Goal: Check status: Check status

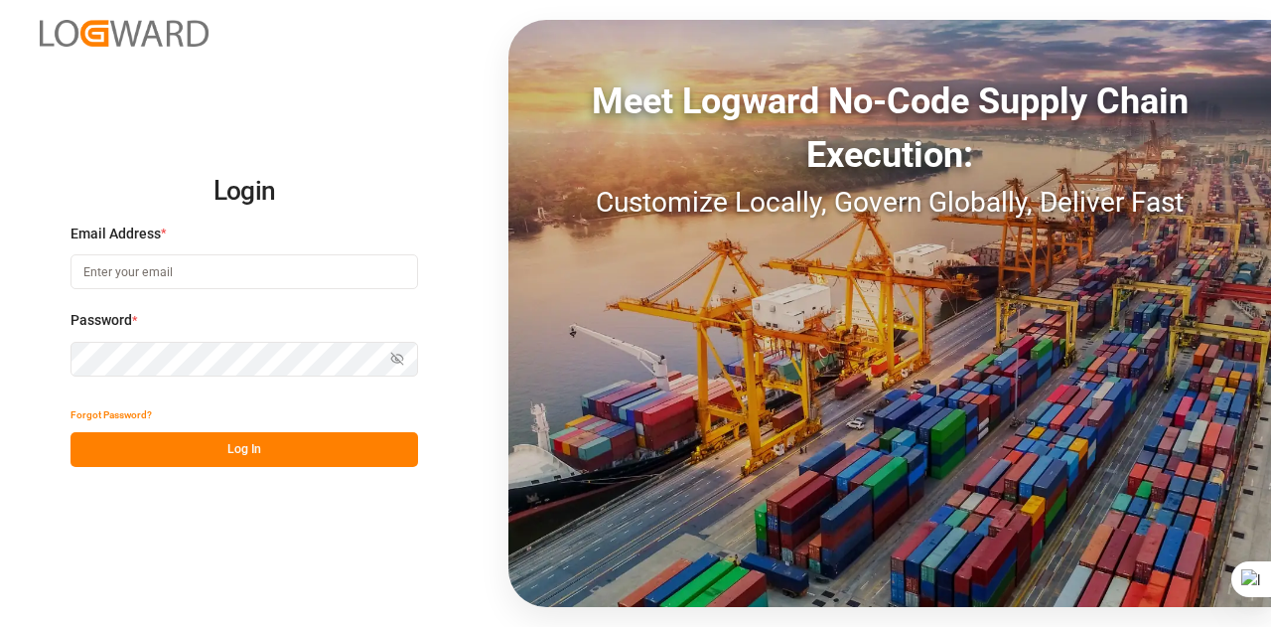
click at [236, 273] on input at bounding box center [245, 271] width 348 height 35
type input "[EMAIL_ADDRESS][DOMAIN_NAME]"
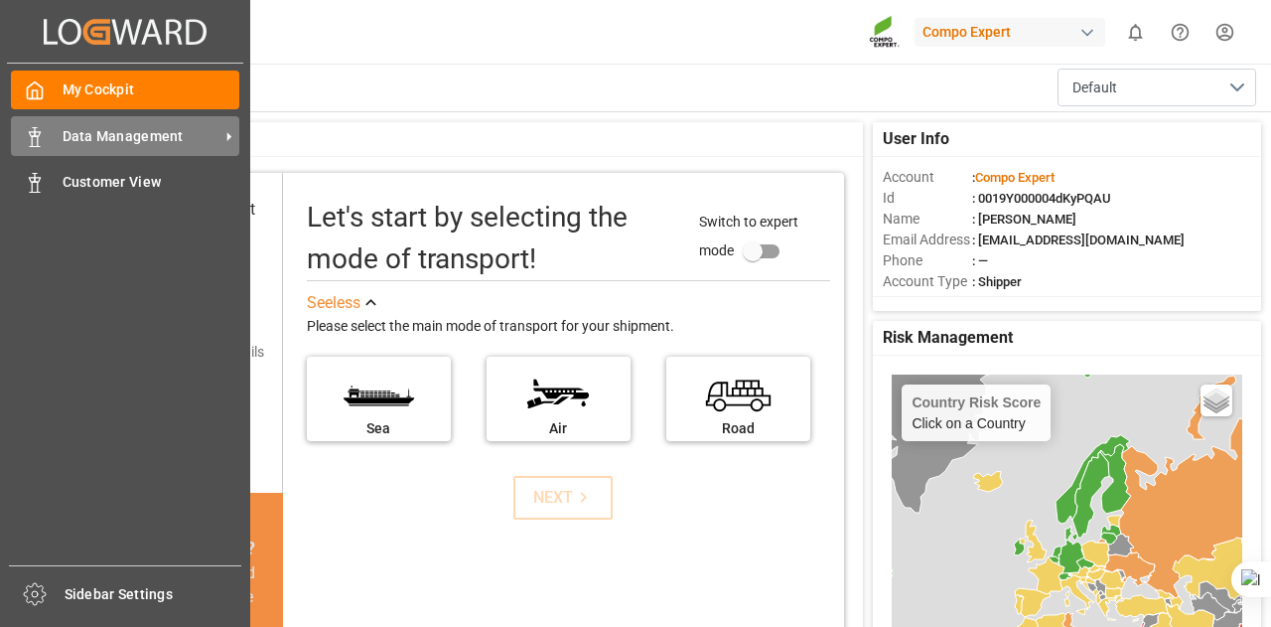
click at [67, 139] on span "Data Management" at bounding box center [141, 136] width 157 height 21
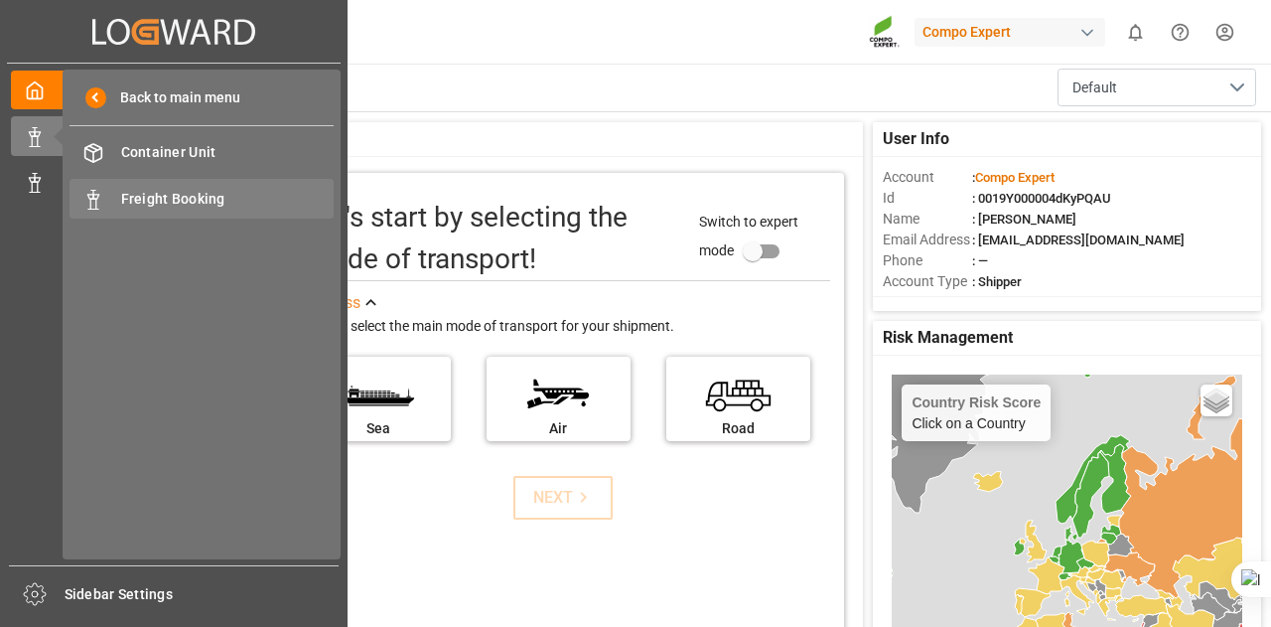
click at [123, 206] on span "Freight Booking" at bounding box center [228, 199] width 214 height 21
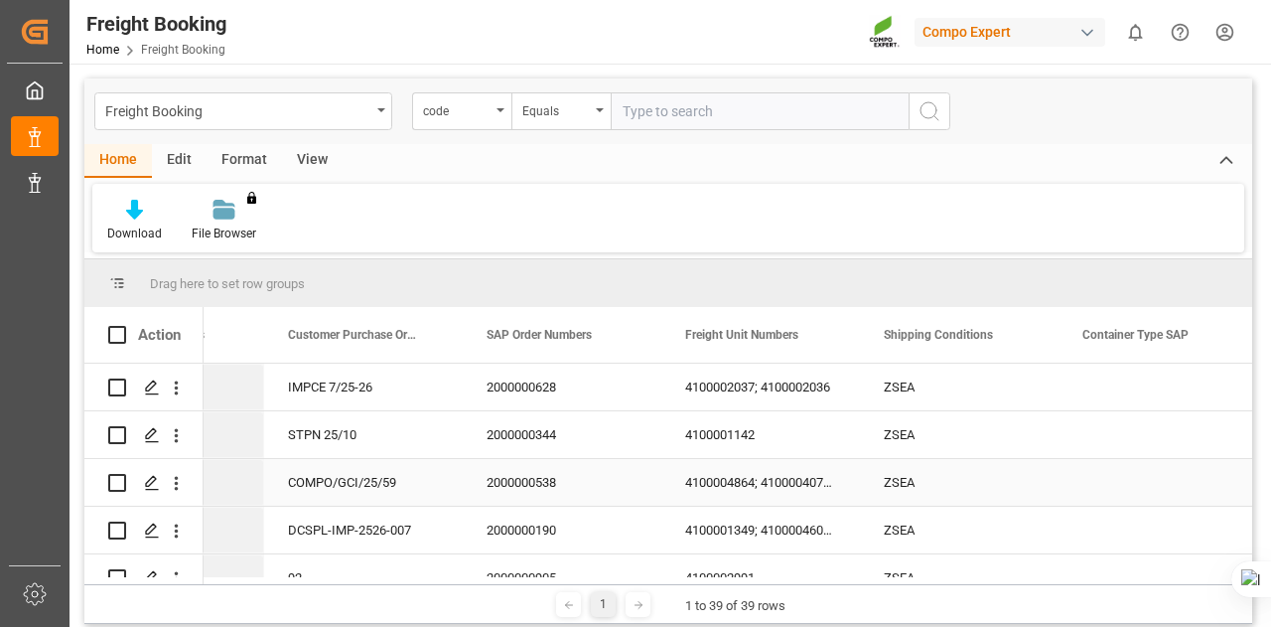
scroll to position [0, 1530]
click at [350, 426] on div "STPN 25/10" at bounding box center [361, 434] width 199 height 47
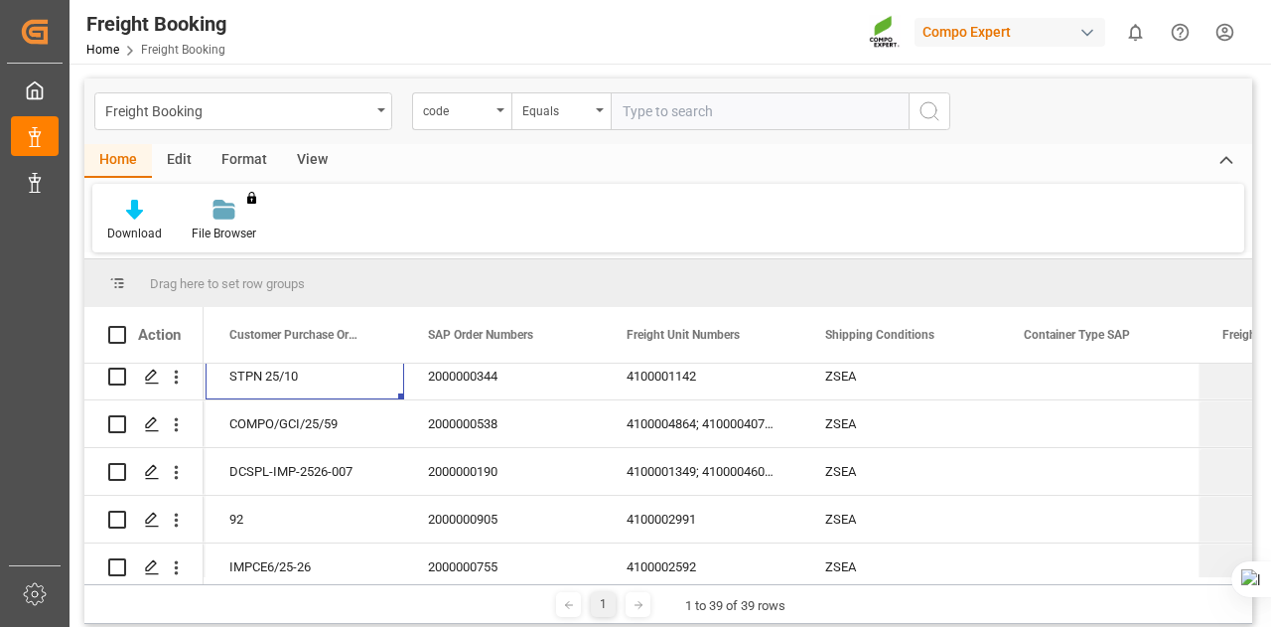
scroll to position [60, 0]
click at [326, 417] on div "COMPO/GCI/25/59" at bounding box center [305, 422] width 199 height 47
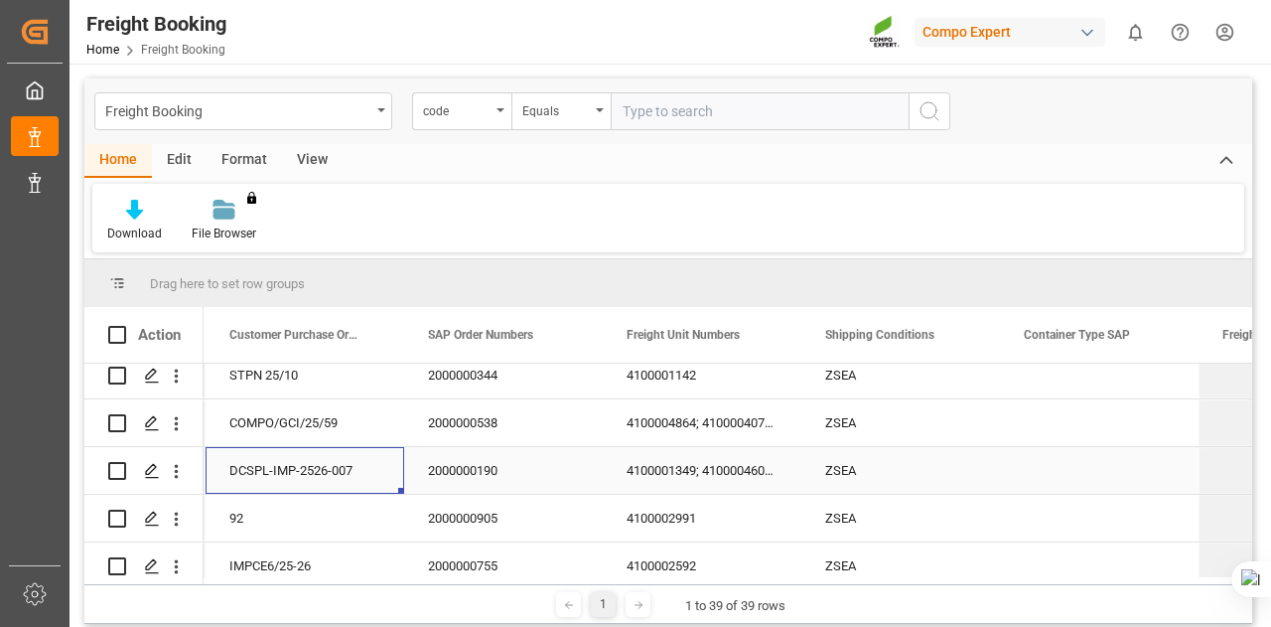
click at [334, 471] on div "DCSPL-IMP-2526-007" at bounding box center [305, 470] width 199 height 47
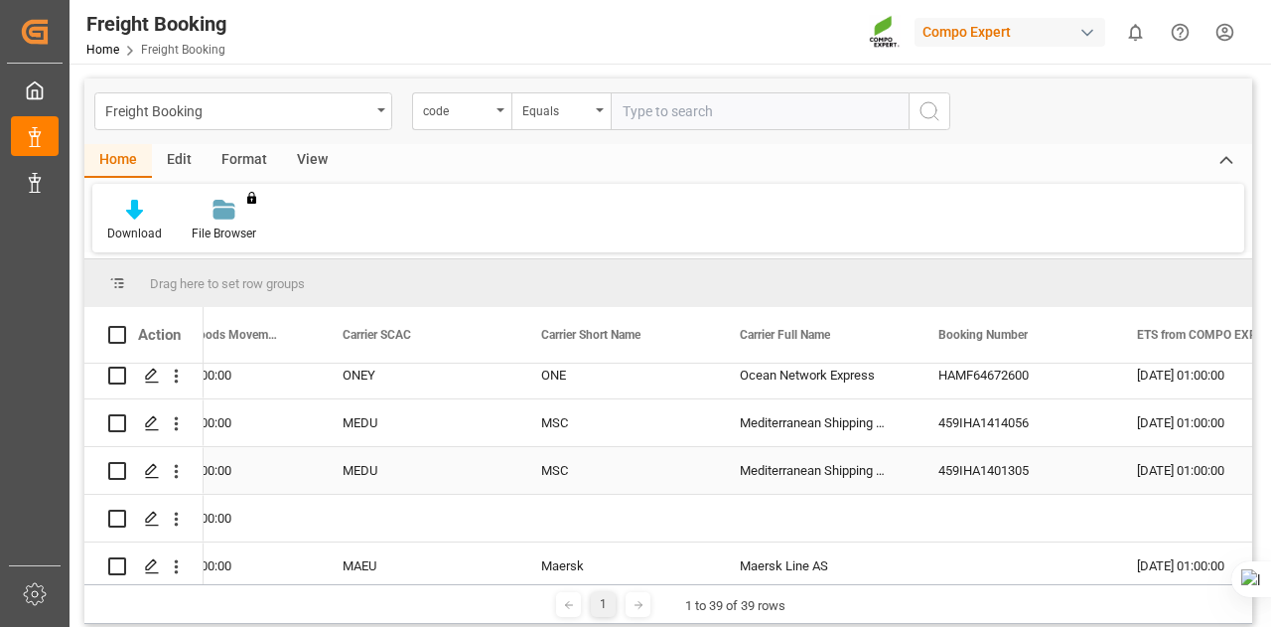
scroll to position [0, 3087]
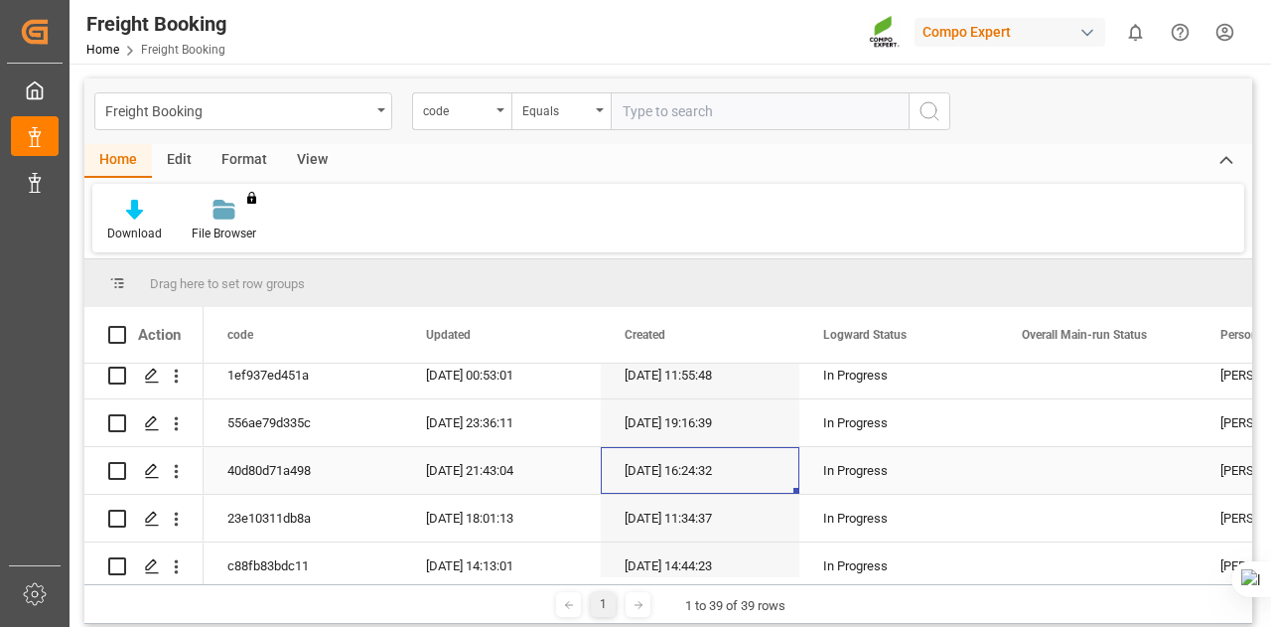
click at [625, 468] on div "[DATE] 16:24:32" at bounding box center [700, 470] width 199 height 47
click at [866, 463] on div "In Progress" at bounding box center [898, 471] width 151 height 46
click at [483, 472] on div "[DATE] 21:43:04" at bounding box center [501, 470] width 199 height 47
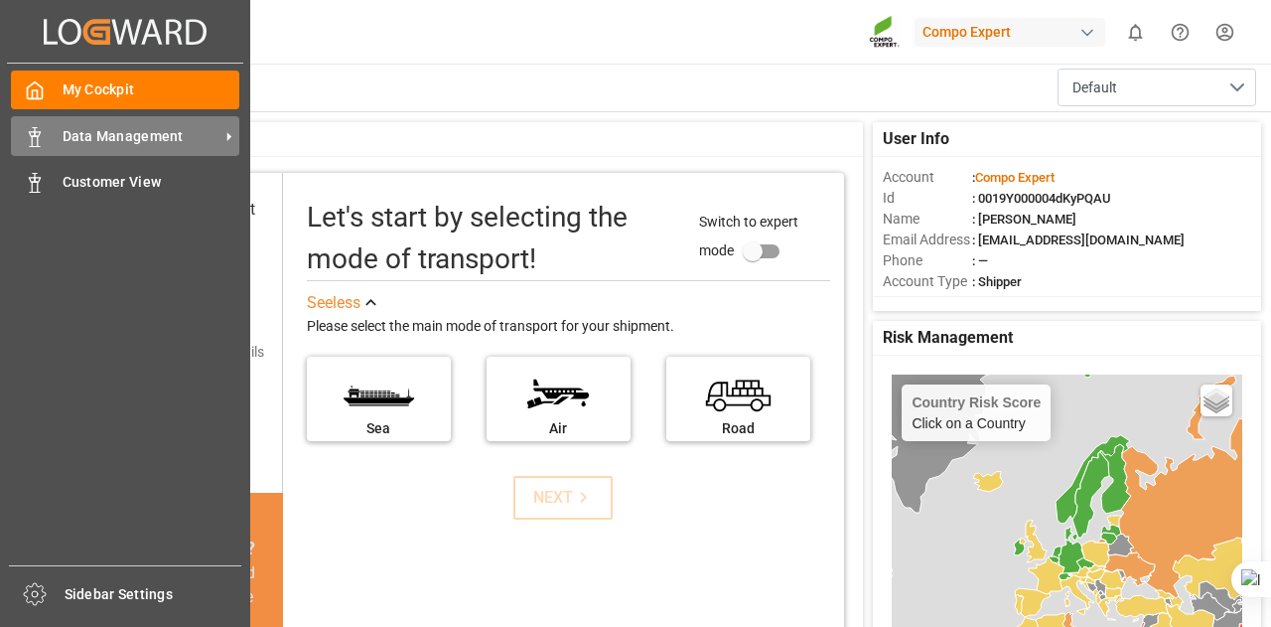
click at [77, 146] on span "Data Management" at bounding box center [141, 136] width 157 height 21
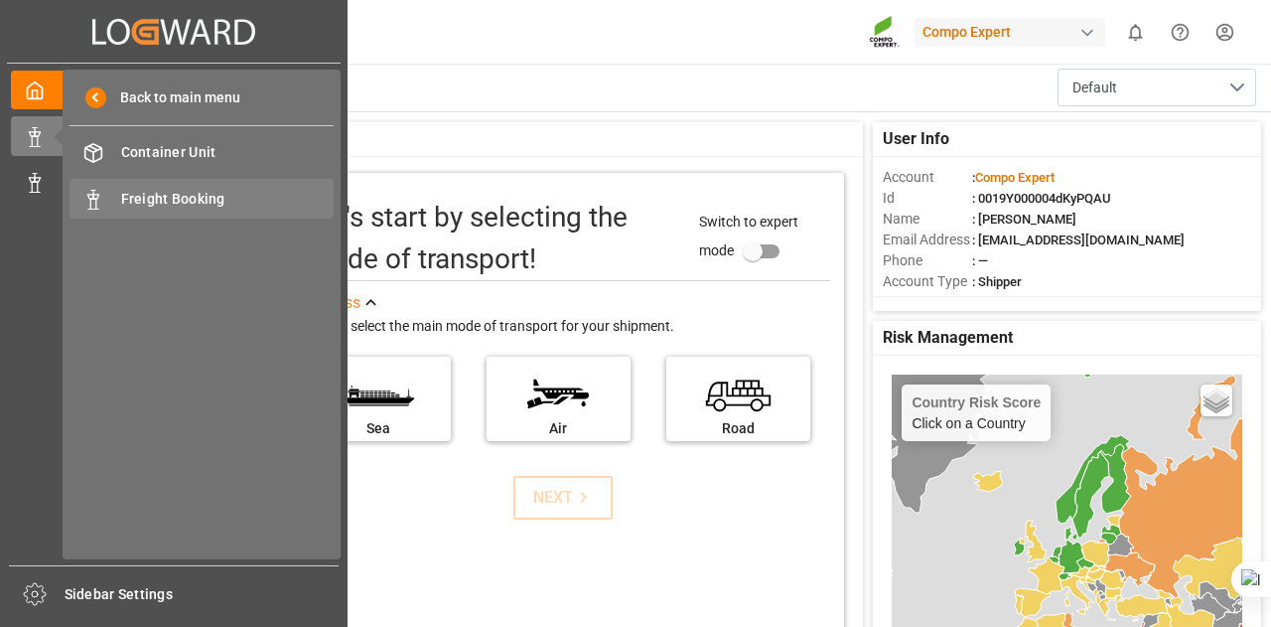
click at [149, 188] on div "Freight Booking Freight Booking" at bounding box center [202, 198] width 264 height 39
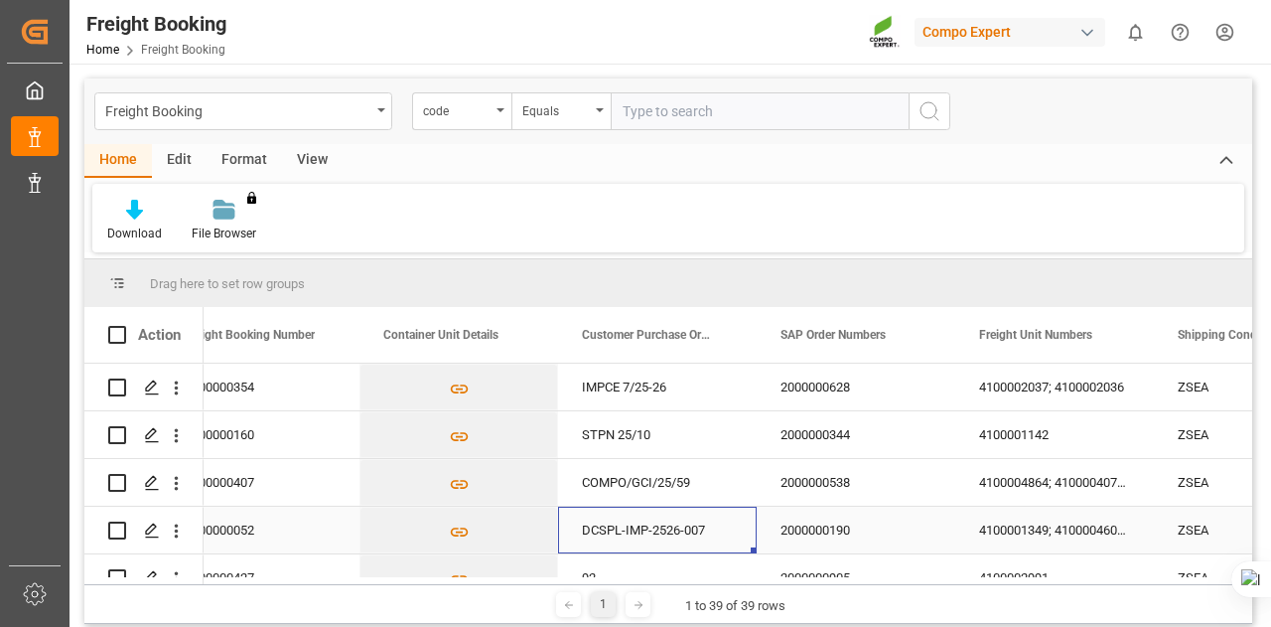
click at [624, 536] on div "DCSPL-IMP-2526-007" at bounding box center [657, 529] width 199 height 47
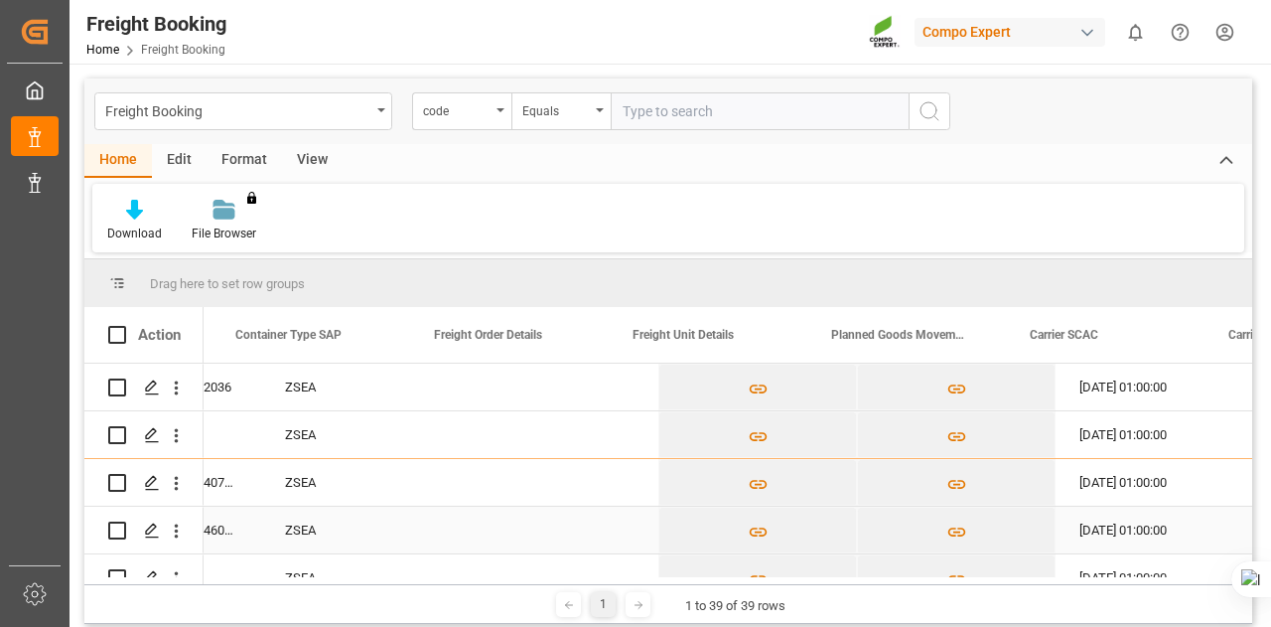
scroll to position [0, 1644]
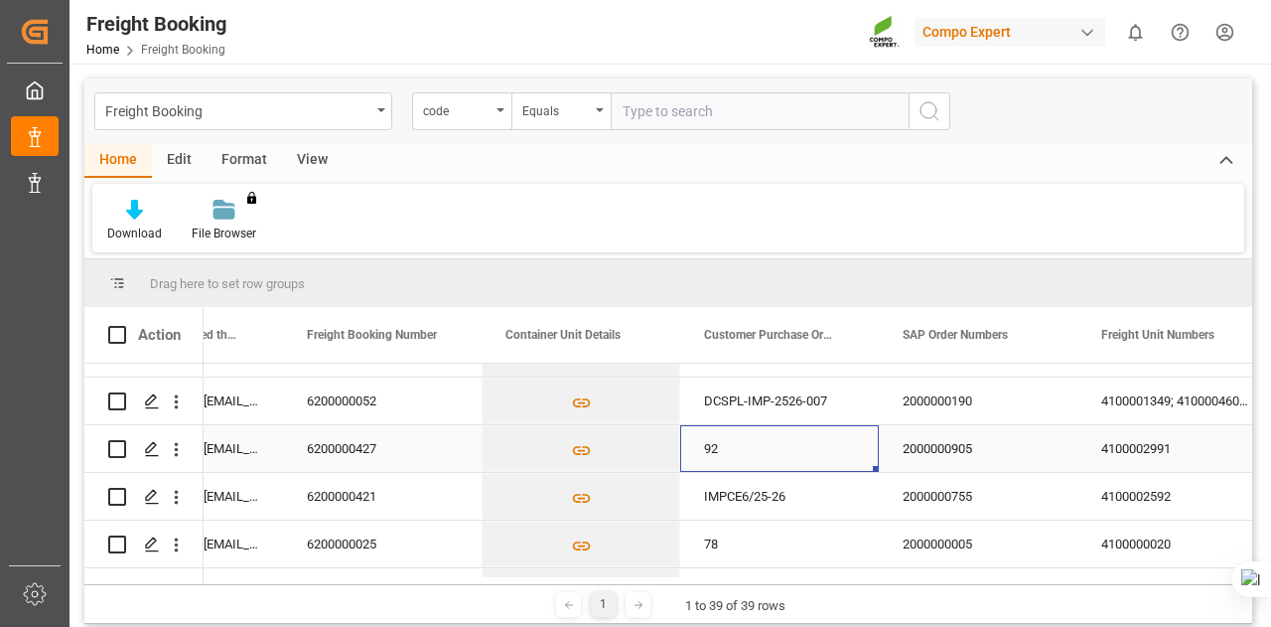
click at [738, 435] on div "92" at bounding box center [779, 448] width 199 height 47
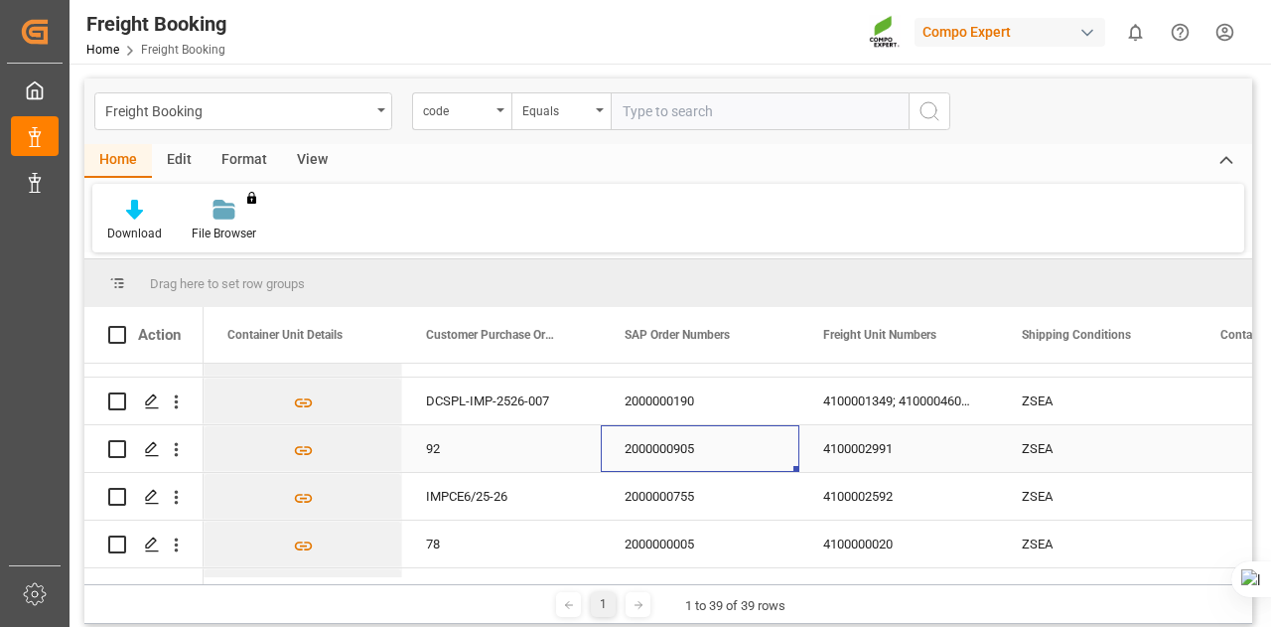
click at [686, 446] on div "2000000905" at bounding box center [700, 448] width 199 height 47
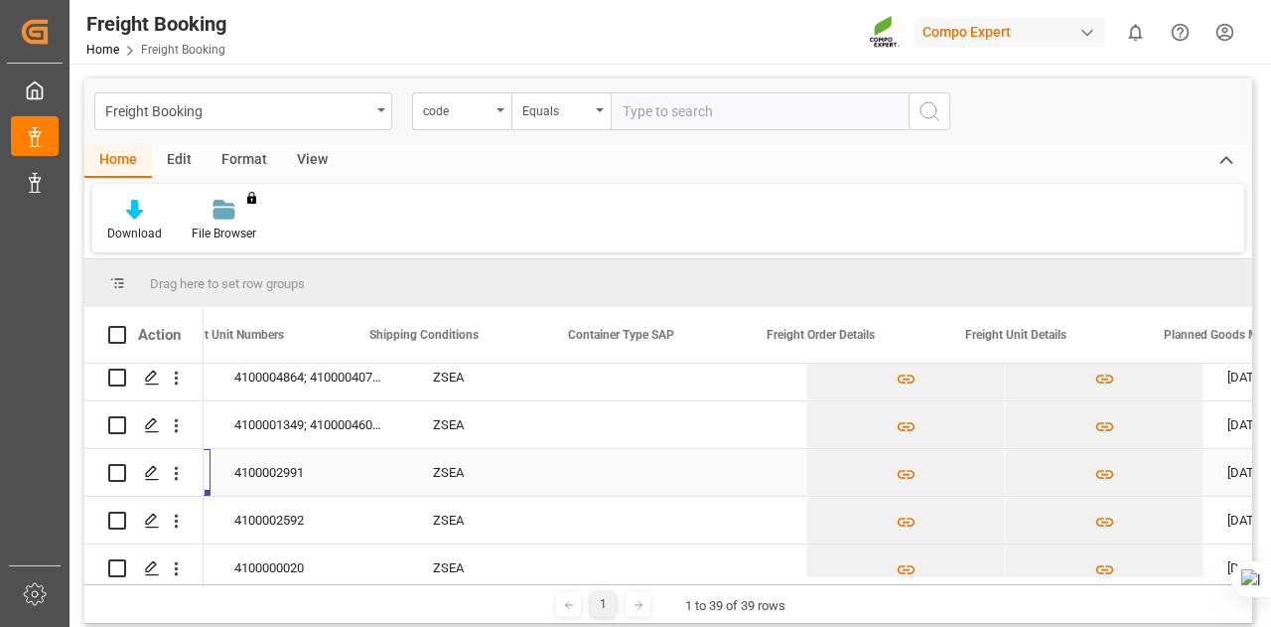
scroll to position [0, 2058]
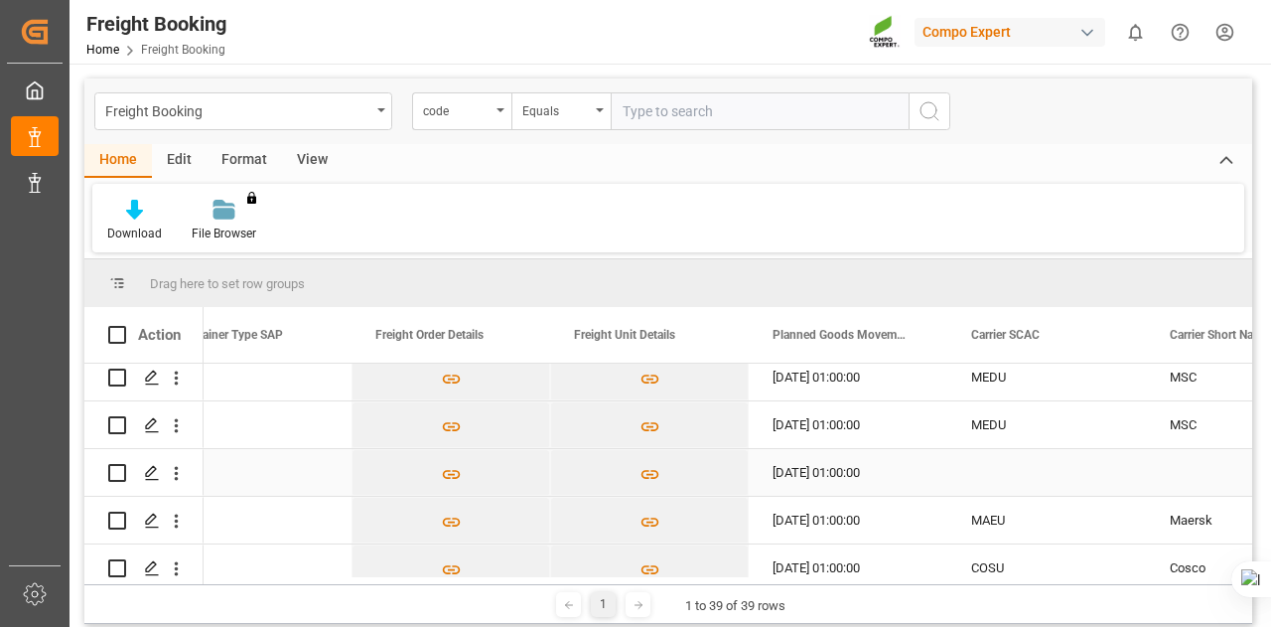
click at [841, 468] on div "[DATE] 01:00:00" at bounding box center [848, 472] width 199 height 47
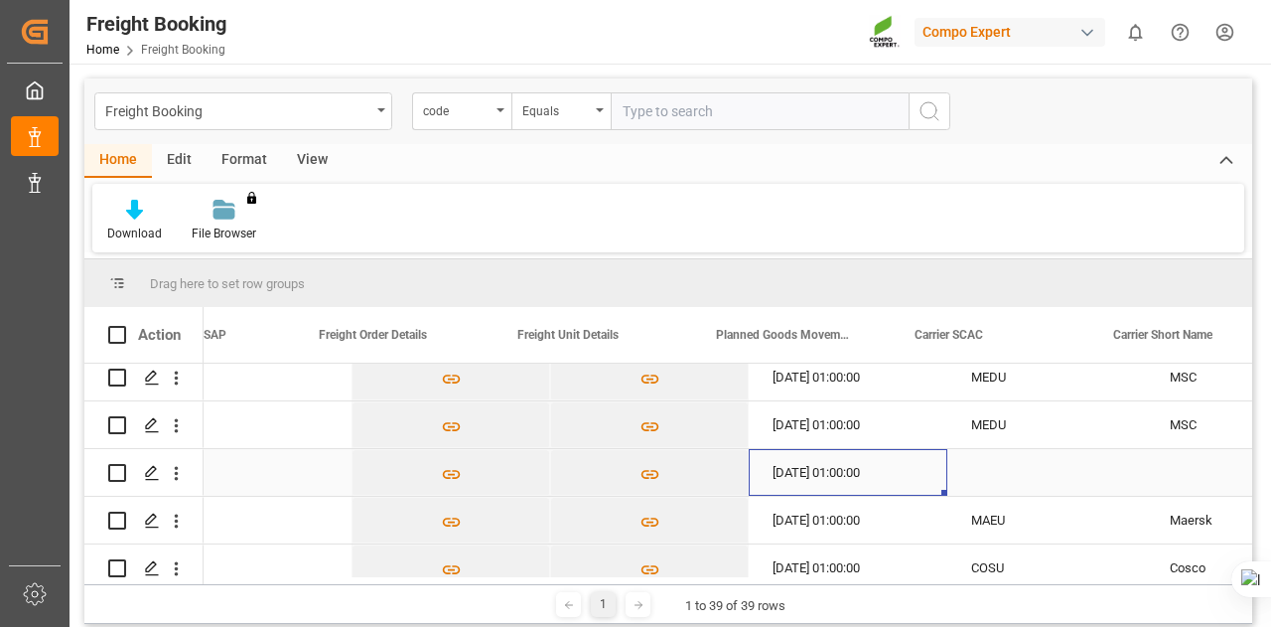
scroll to position [0, 2687]
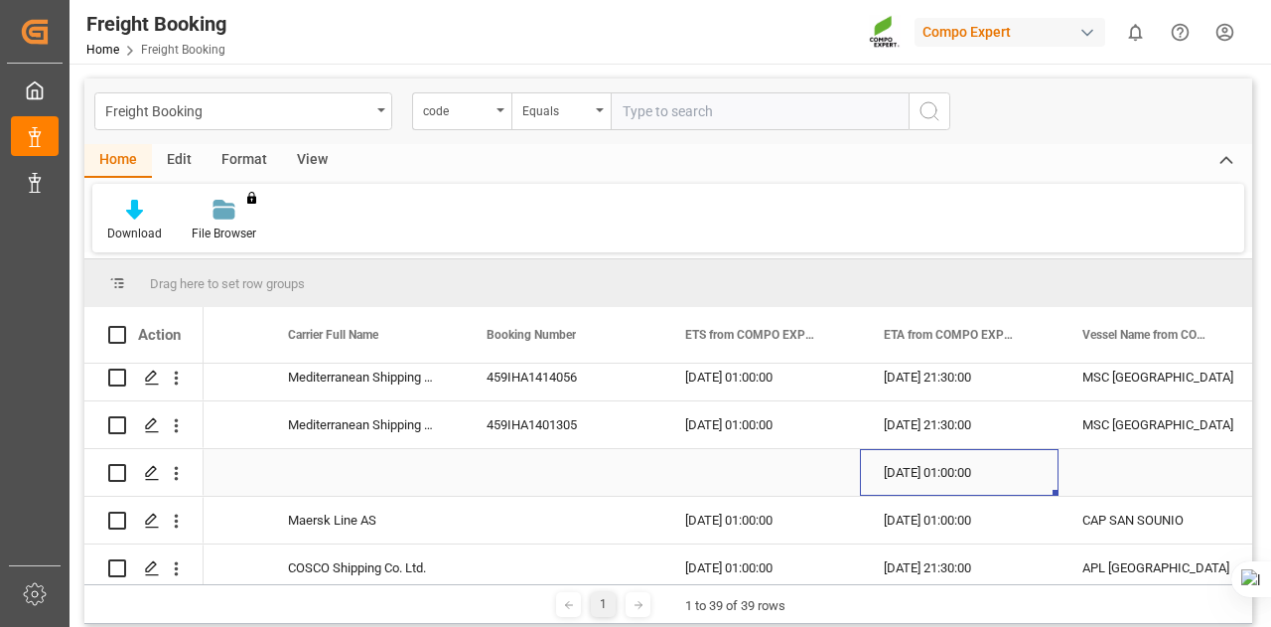
click at [945, 473] on div "[DATE] 01:00:00" at bounding box center [959, 472] width 199 height 47
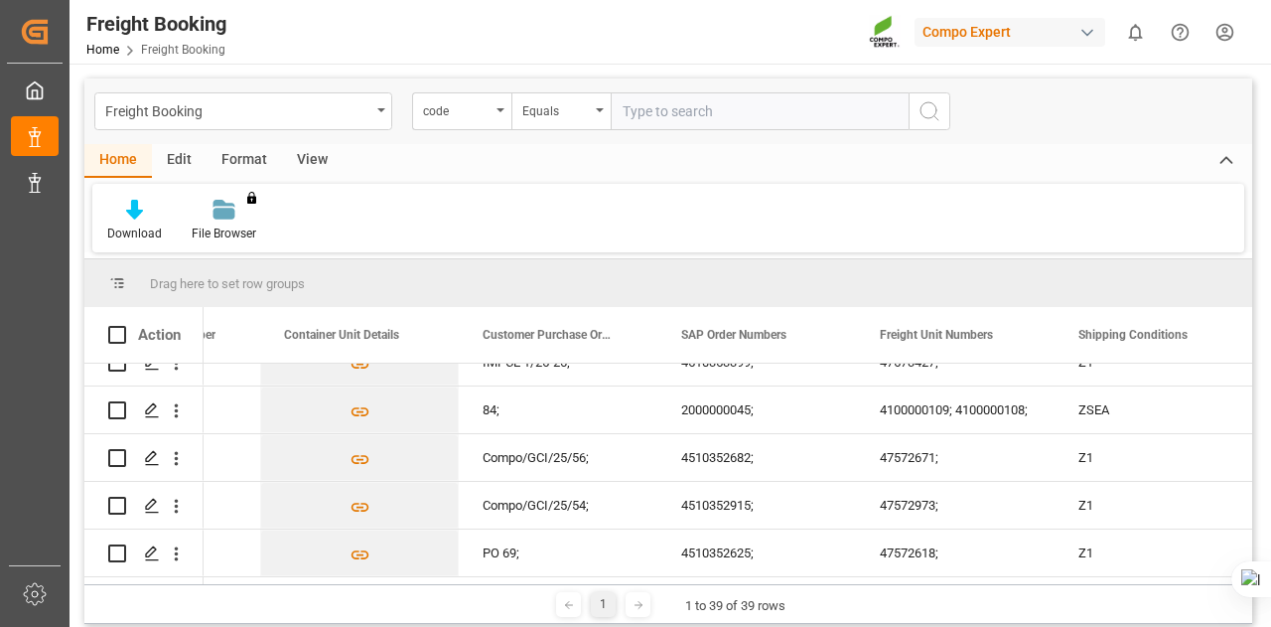
scroll to position [1651, 0]
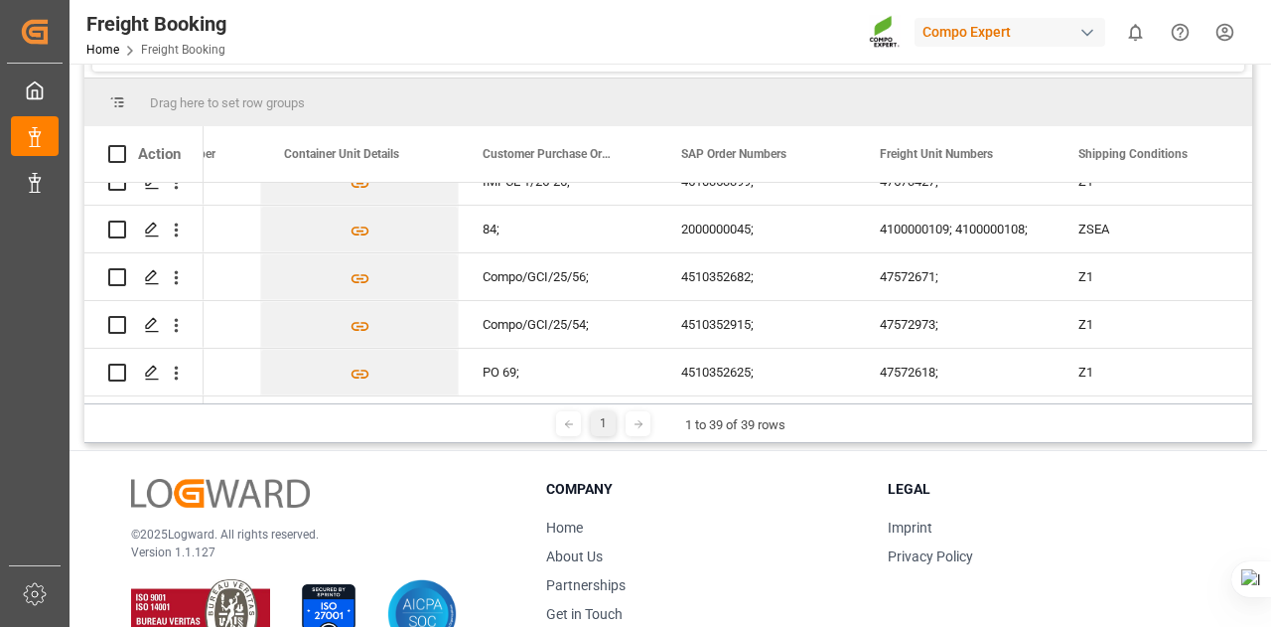
click at [641, 421] on icon at bounding box center [639, 424] width 12 height 12
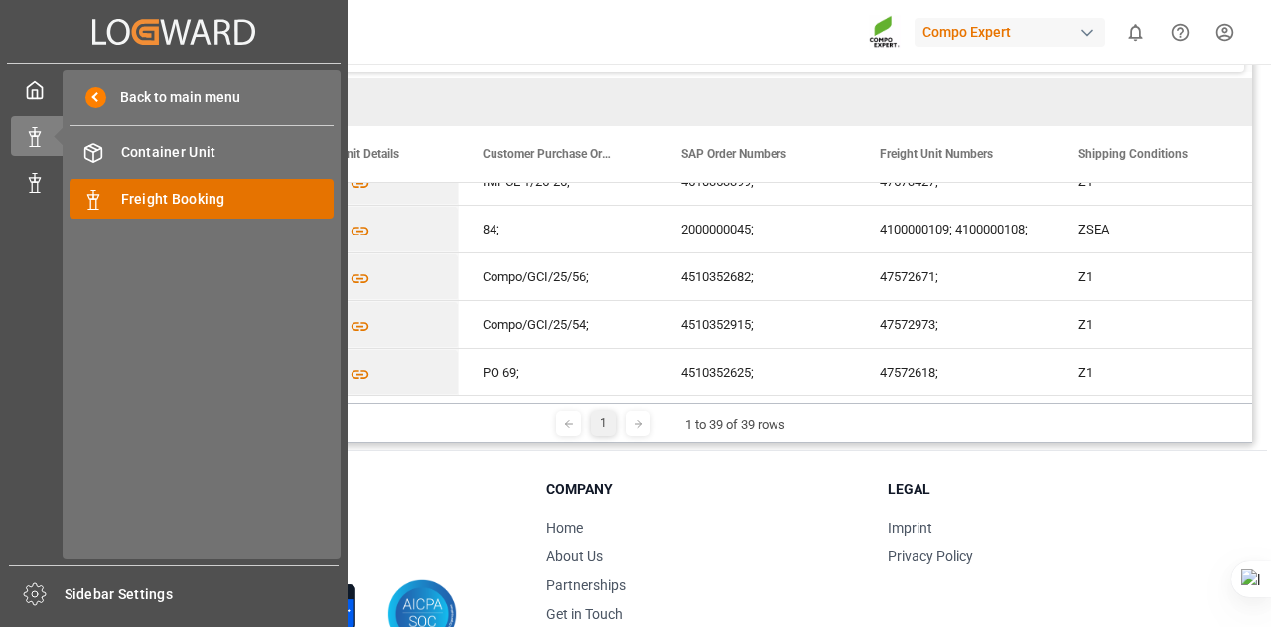
click at [138, 199] on span "Freight Booking" at bounding box center [228, 199] width 214 height 21
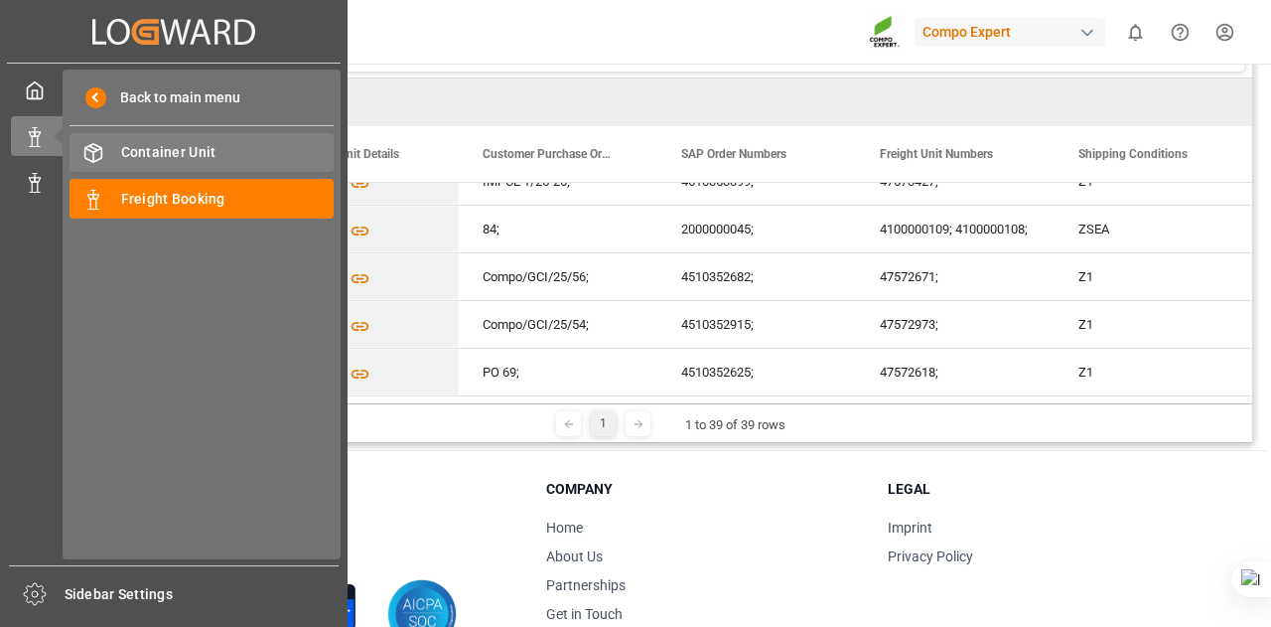
click at [143, 161] on span "Container Unit" at bounding box center [228, 152] width 214 height 21
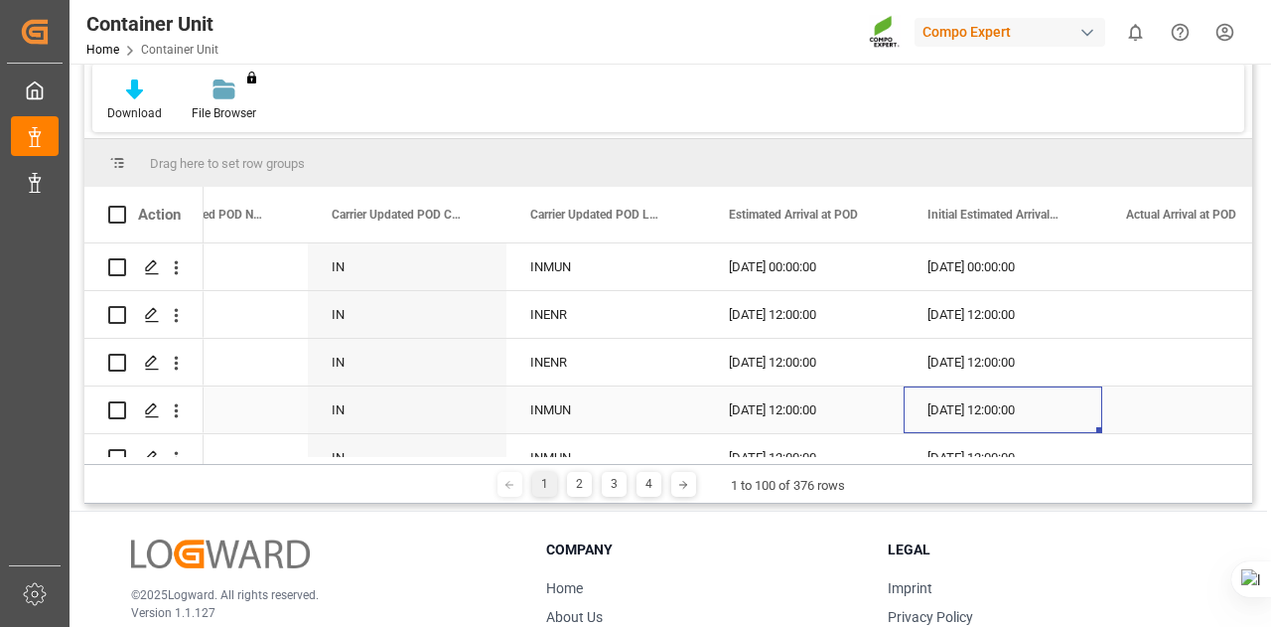
click at [1022, 412] on div "[DATE] 12:00:00" at bounding box center [1003, 409] width 199 height 47
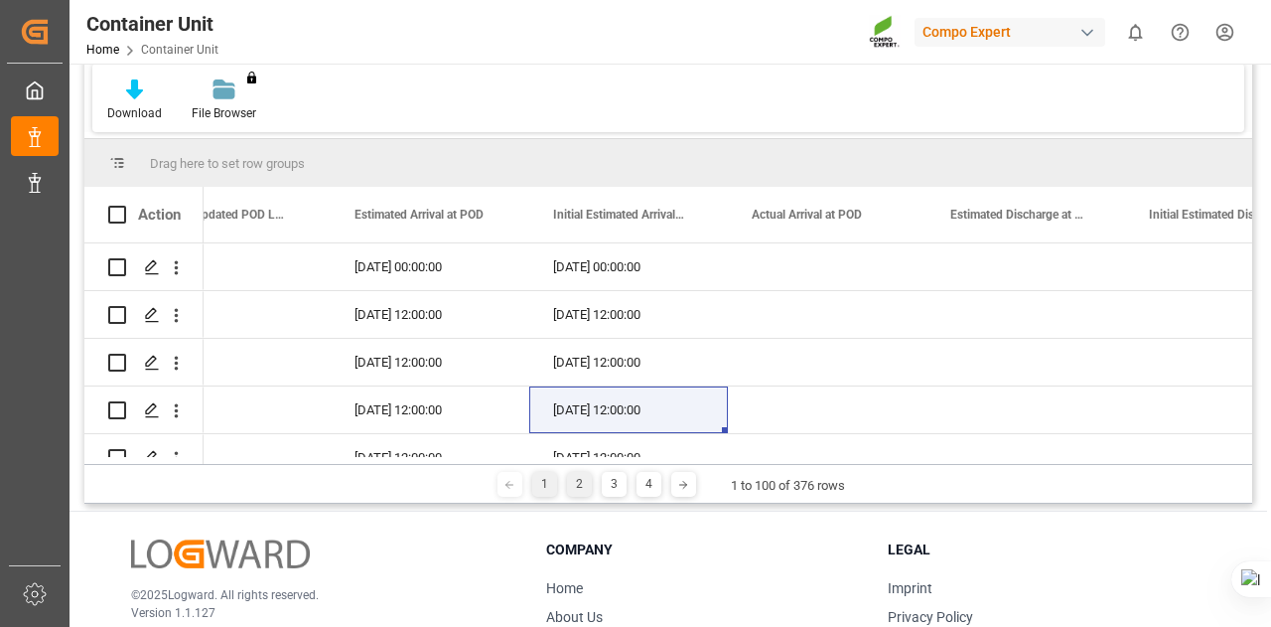
click at [577, 474] on div "2" at bounding box center [579, 484] width 25 height 25
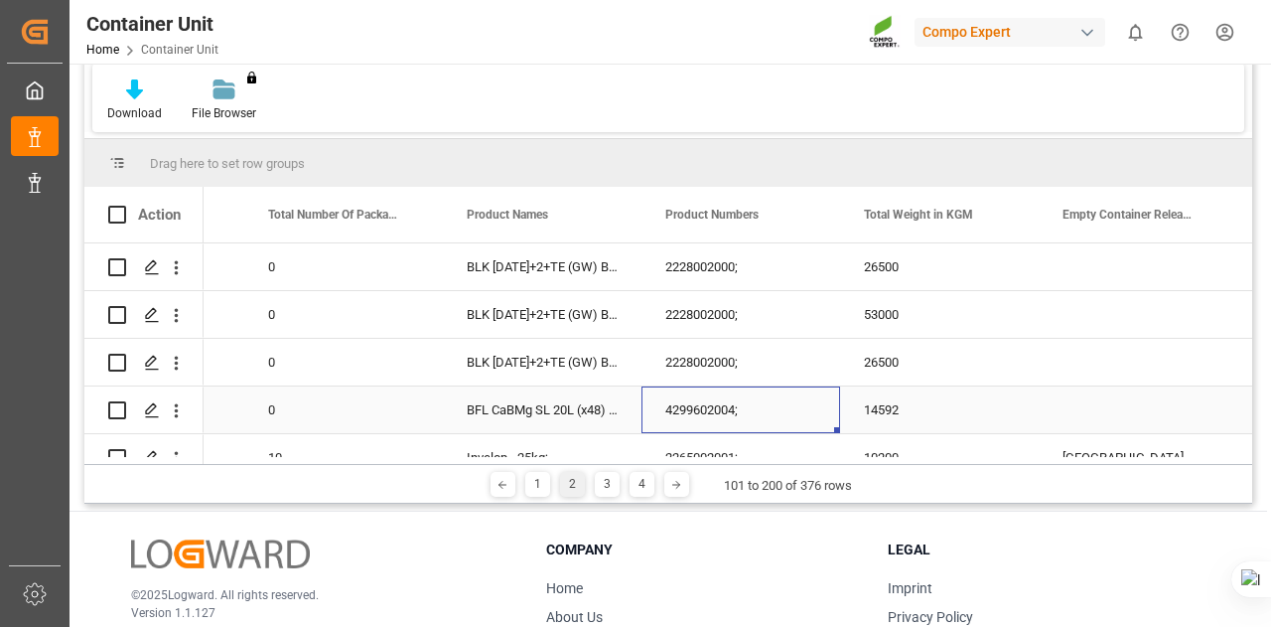
click at [698, 404] on div "4299602004;" at bounding box center [741, 409] width 199 height 47
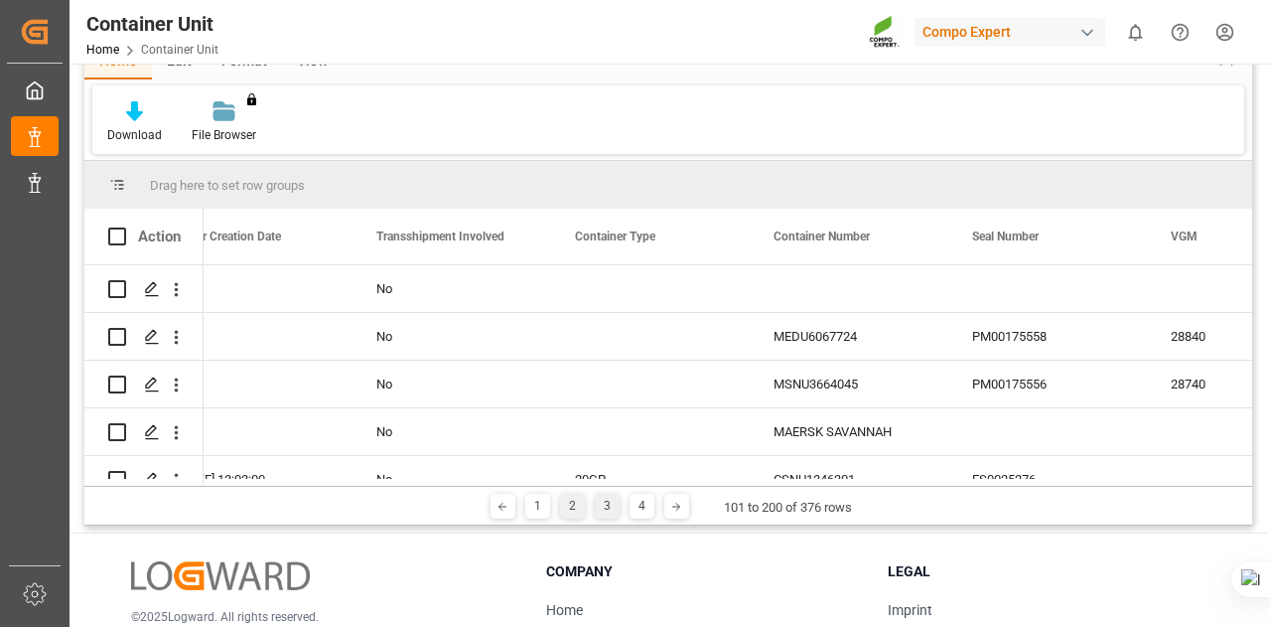
click at [602, 513] on div "3" at bounding box center [607, 506] width 25 height 25
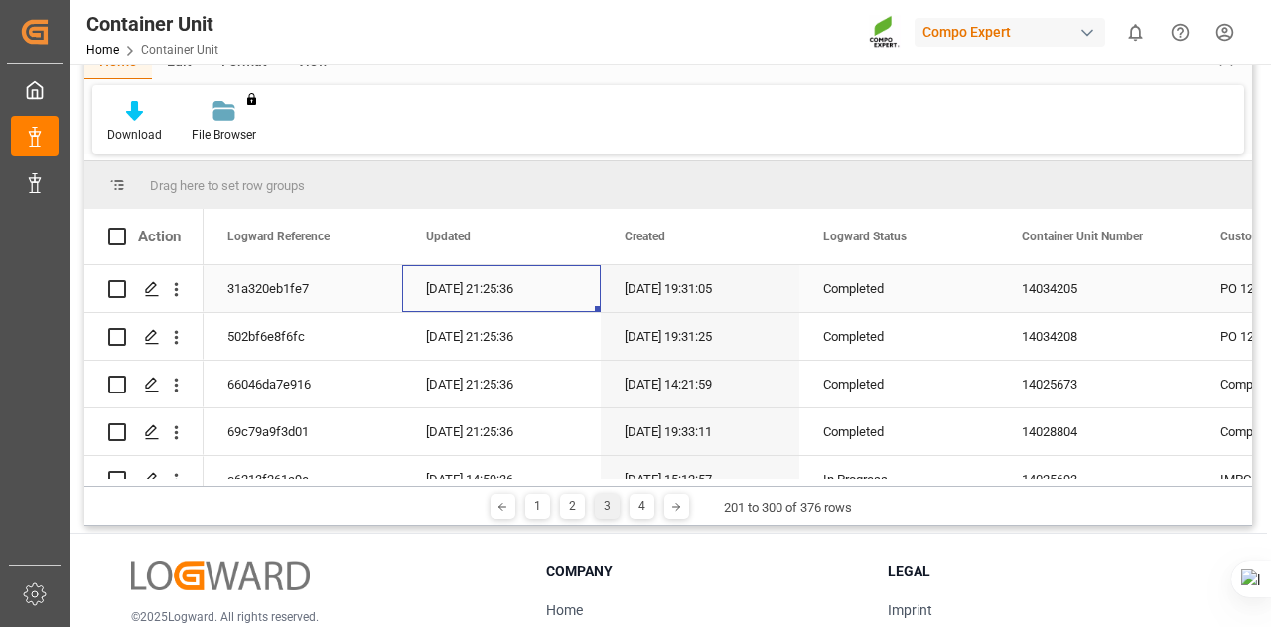
click at [493, 305] on div "[DATE] 21:25:36" at bounding box center [501, 288] width 199 height 47
click at [485, 329] on div "[DATE] 21:25:36" at bounding box center [501, 336] width 199 height 47
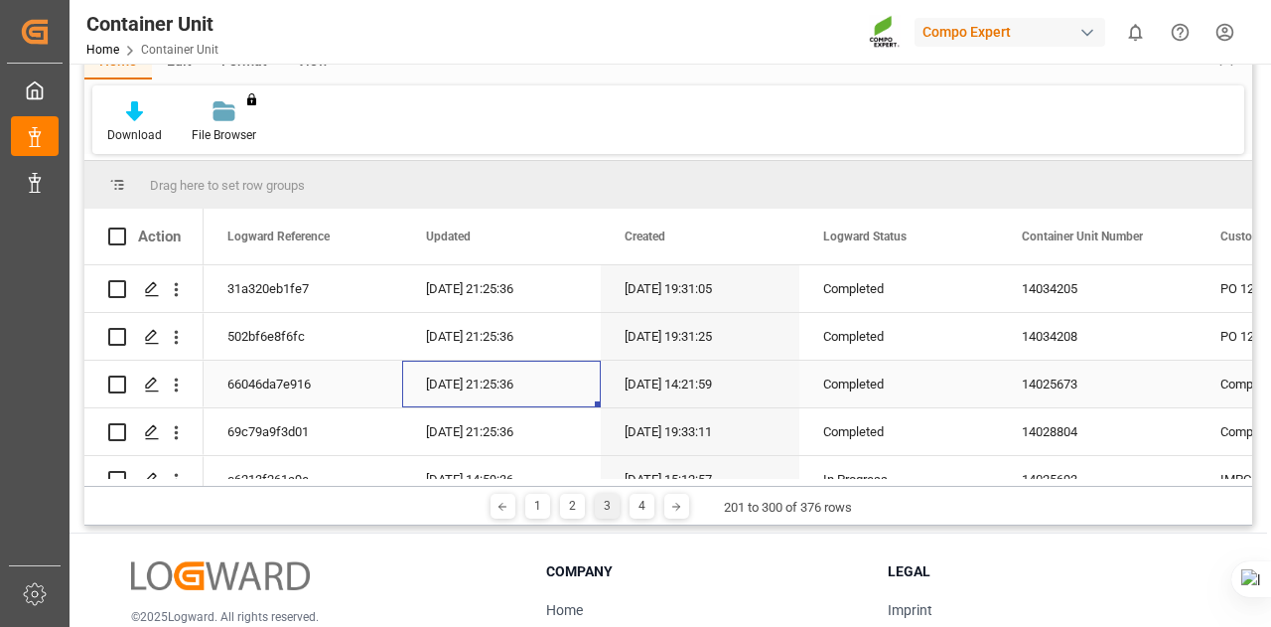
click at [469, 381] on div "[DATE] 21:25:36" at bounding box center [501, 383] width 199 height 47
click at [466, 436] on div "[DATE] 21:25:36" at bounding box center [501, 431] width 199 height 47
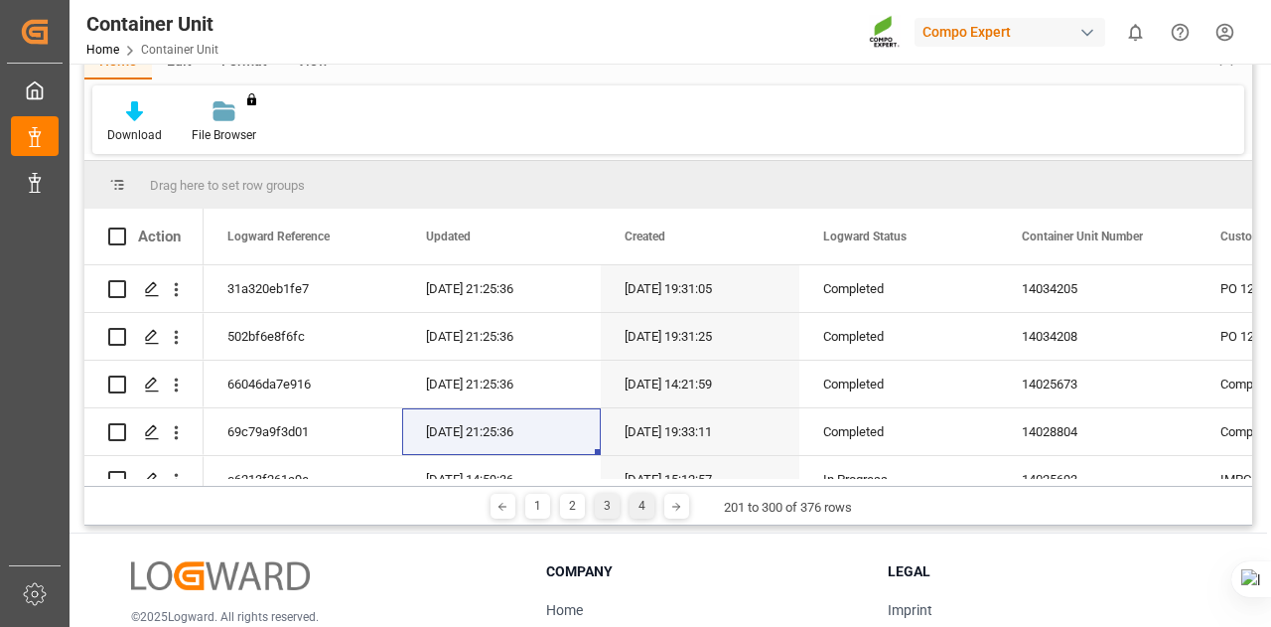
click at [638, 502] on div "4" at bounding box center [642, 506] width 25 height 25
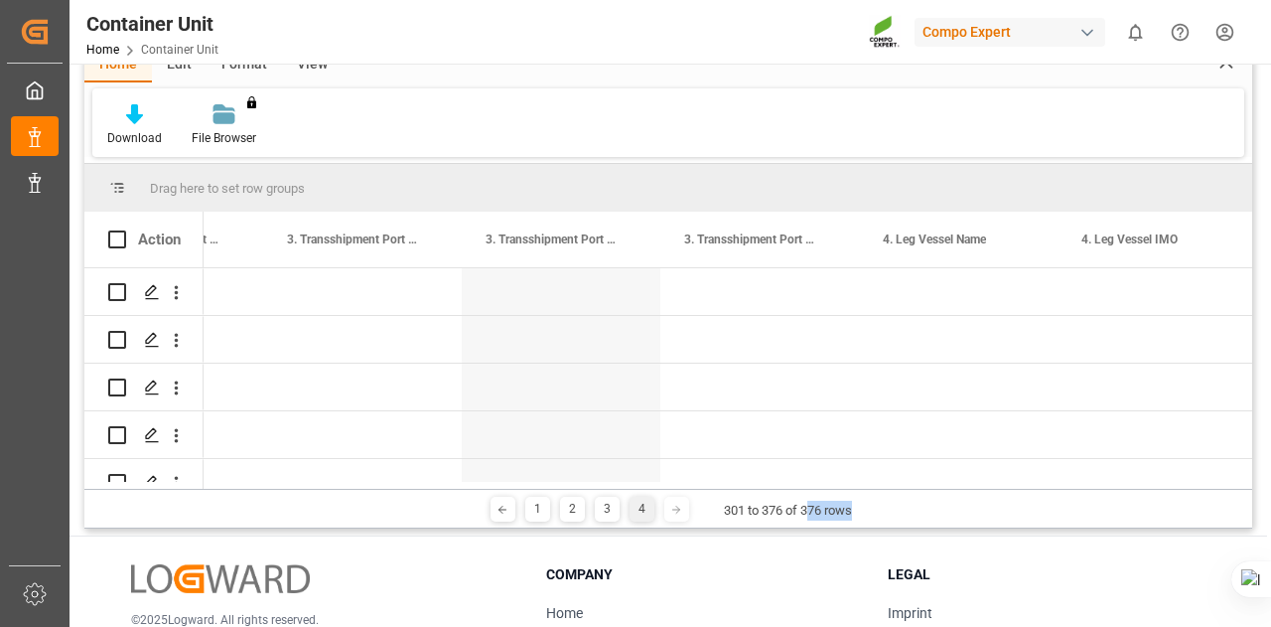
drag, startPoint x: 904, startPoint y: 489, endPoint x: 805, endPoint y: 512, distance: 101.2
click at [805, 512] on div "1 2 3 4 301 to 376 of 376 rows" at bounding box center [668, 509] width 1168 height 40
